Goal: Check status: Check status

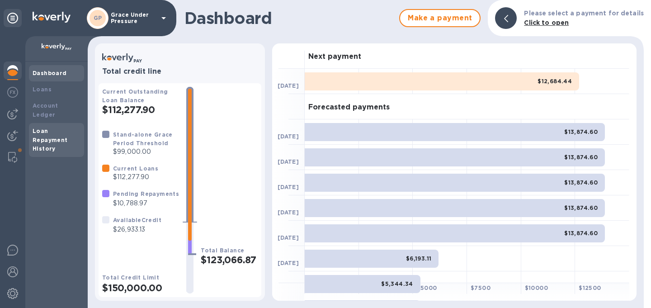
click at [45, 127] on b "Loan Repayment History" at bounding box center [50, 139] width 35 height 25
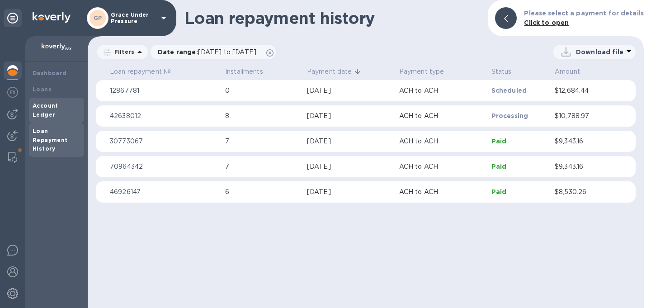
click at [47, 104] on b "Account Ledger" at bounding box center [46, 110] width 26 height 16
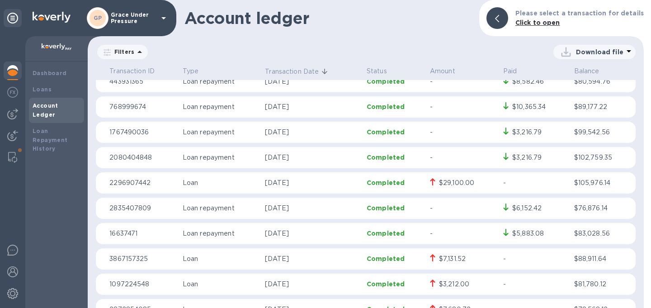
scroll to position [1128, 0]
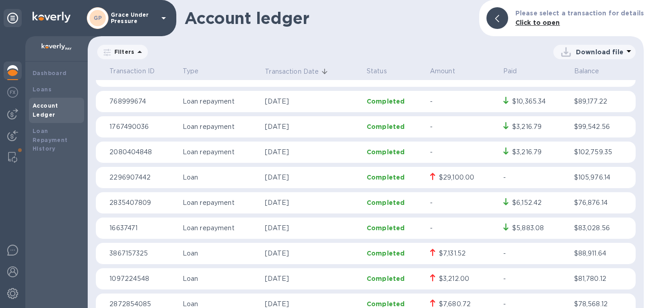
click at [12, 71] on img at bounding box center [12, 70] width 11 height 11
